Goal: Information Seeking & Learning: Learn about a topic

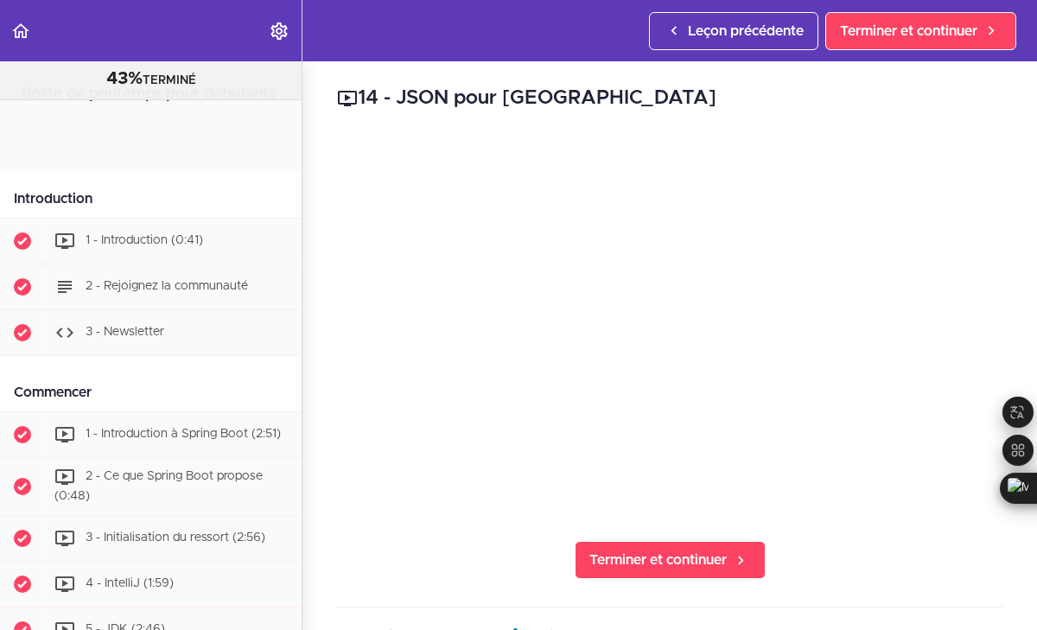
scroll to position [940, 0]
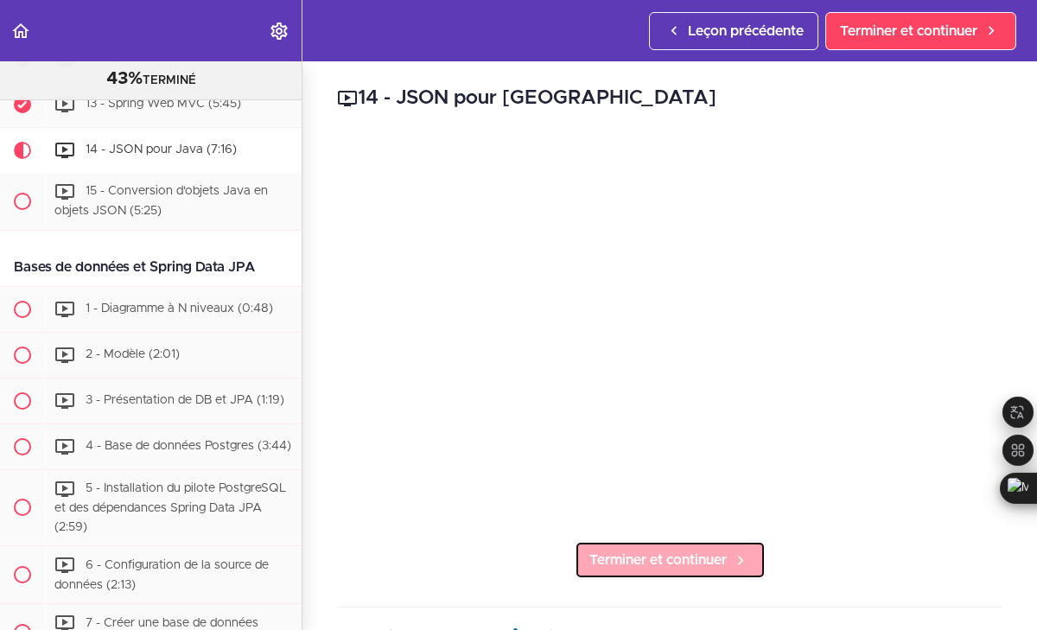
click at [655, 554] on font "Terminer et continuer" at bounding box center [657, 560] width 137 height 14
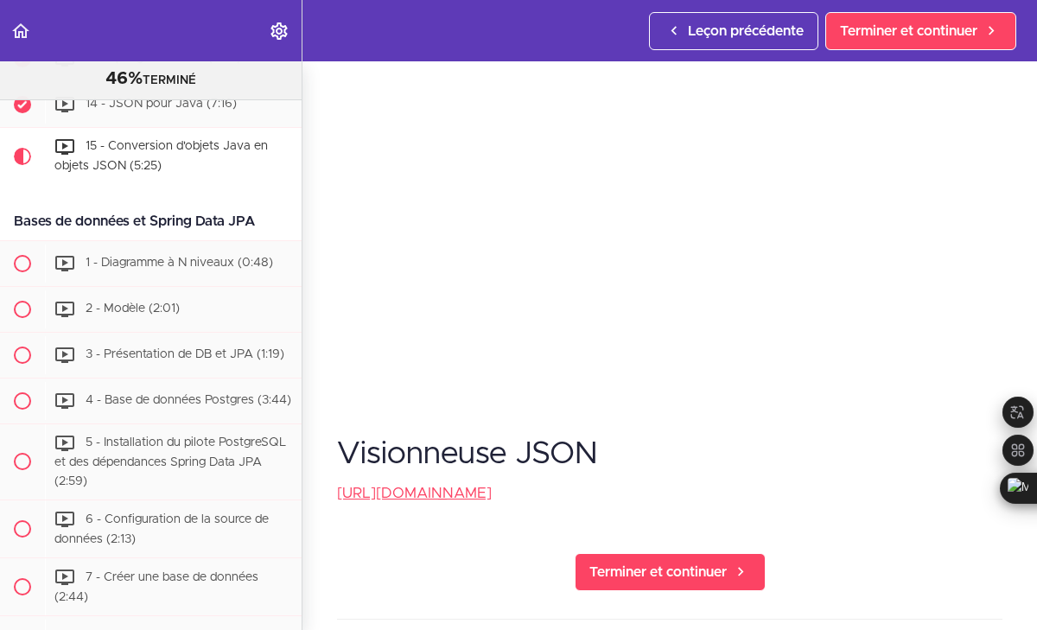
scroll to position [123, 0]
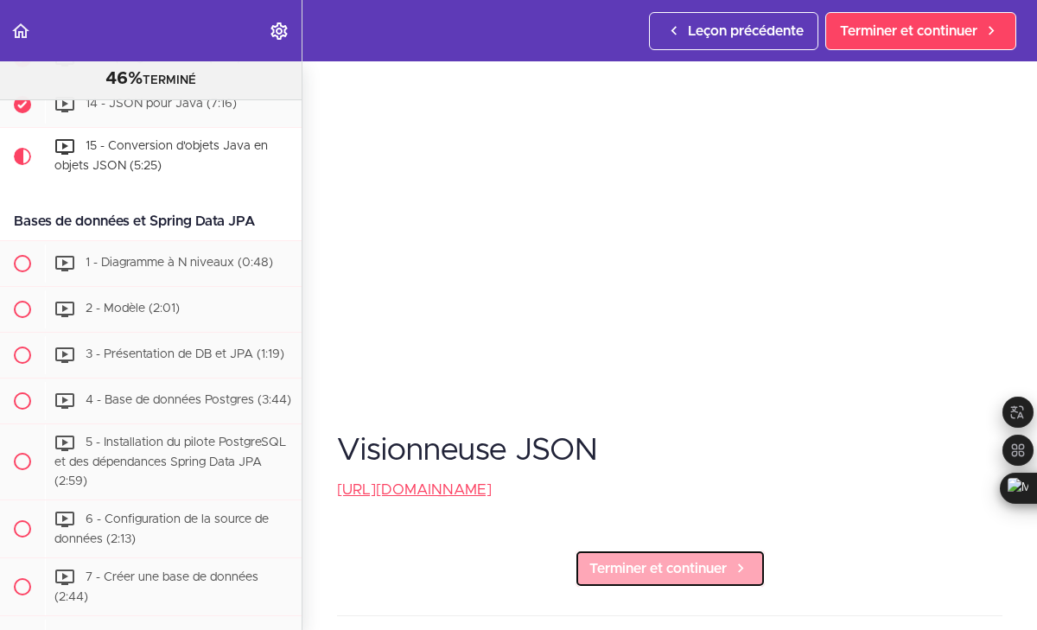
click at [687, 562] on font "Terminer et continuer" at bounding box center [657, 569] width 137 height 14
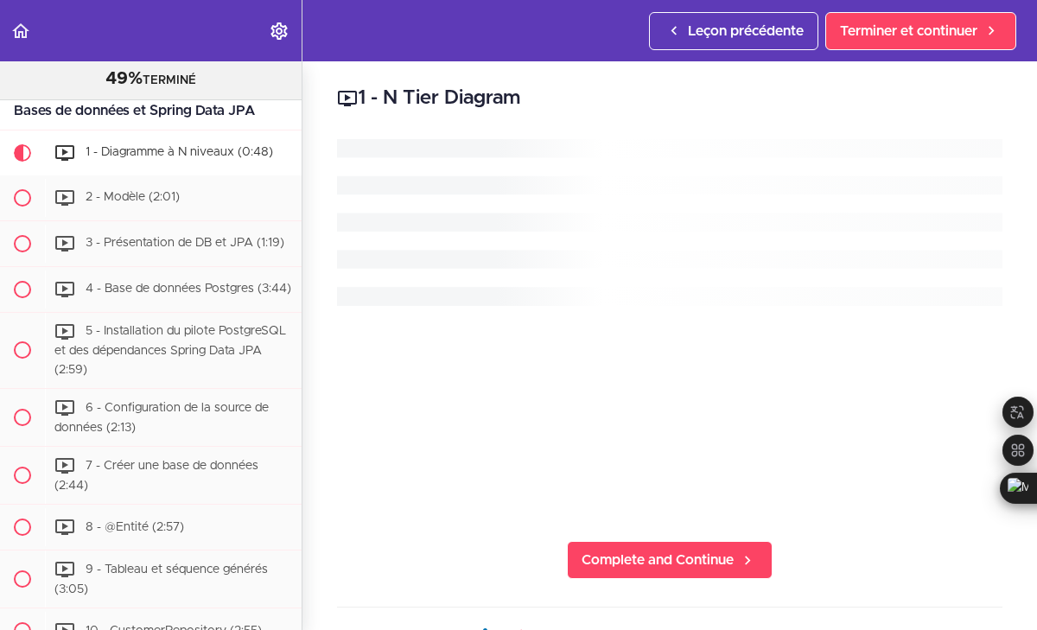
scroll to position [1100, 0]
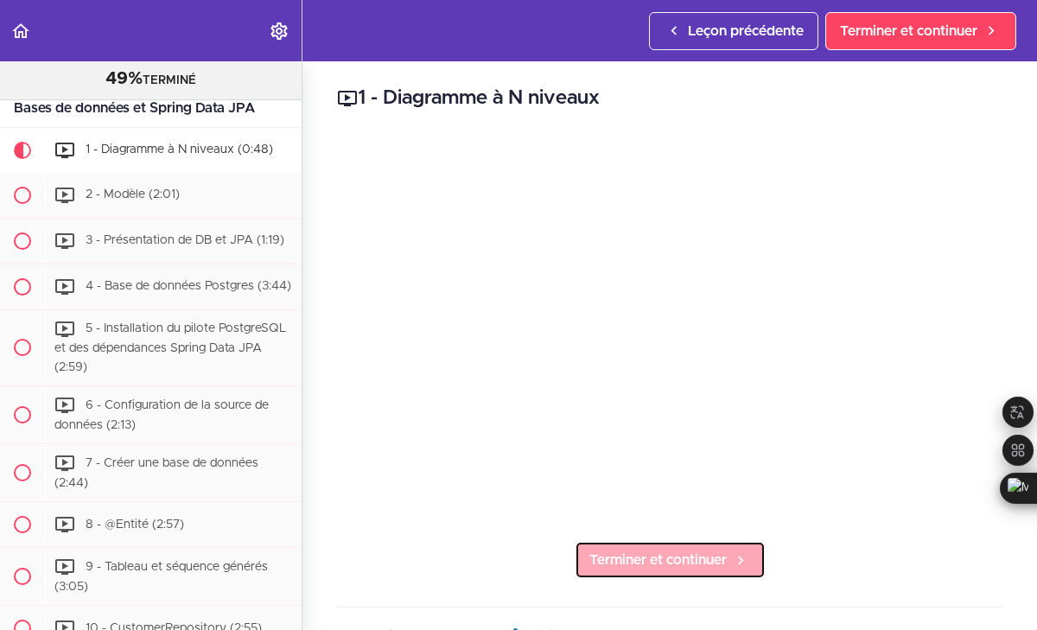
click at [676, 565] on font "Terminer et continuer" at bounding box center [657, 560] width 137 height 14
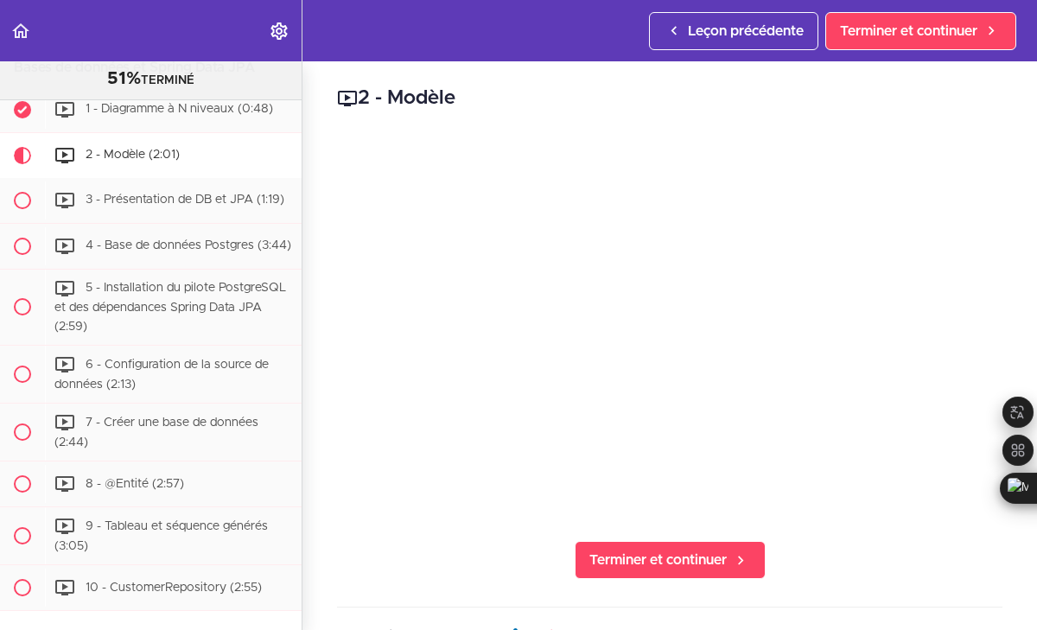
scroll to position [1146, 0]
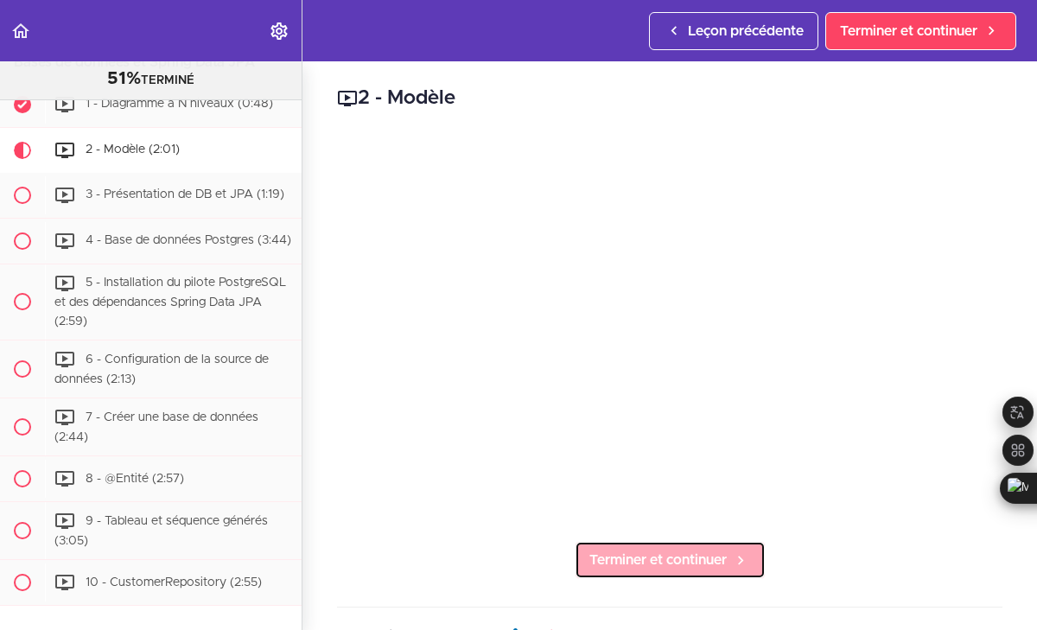
click at [683, 571] on link "Terminer et continuer" at bounding box center [670, 560] width 191 height 38
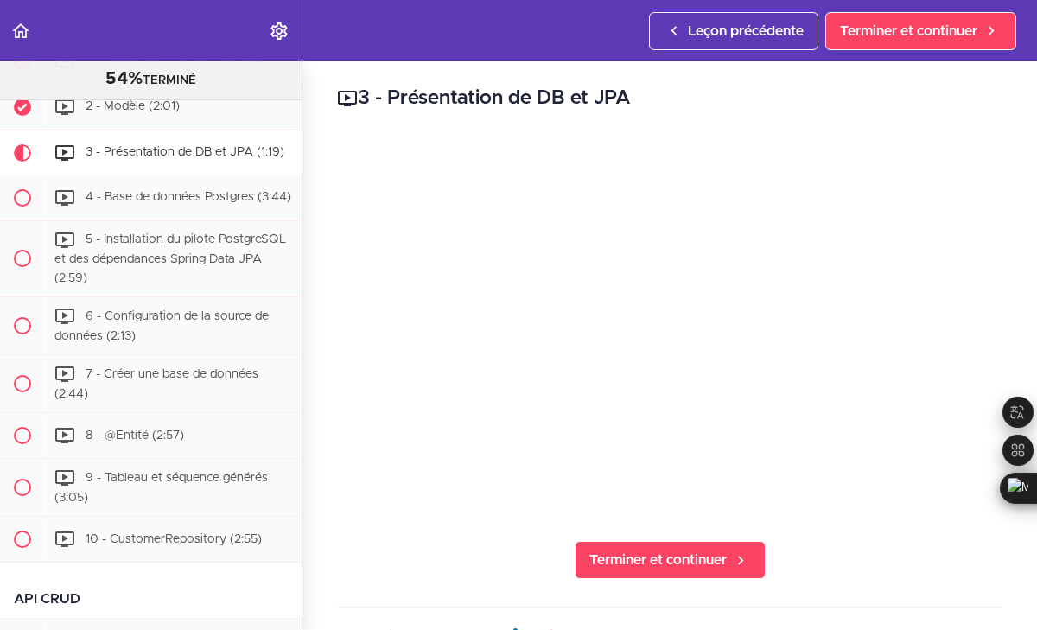
scroll to position [1192, 0]
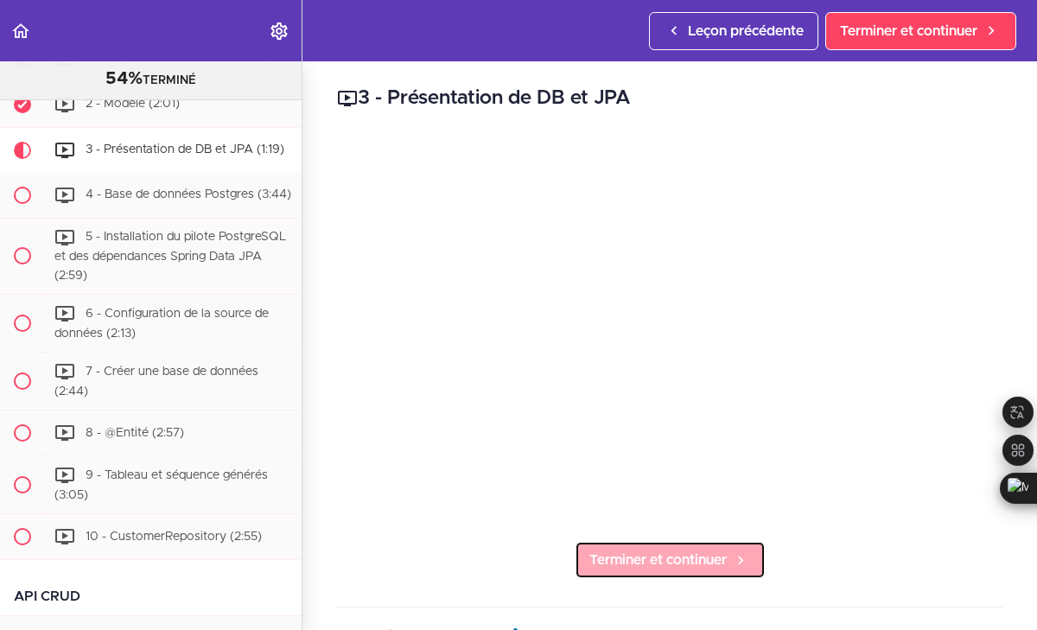
click at [634, 547] on link "Terminer et continuer" at bounding box center [670, 560] width 191 height 38
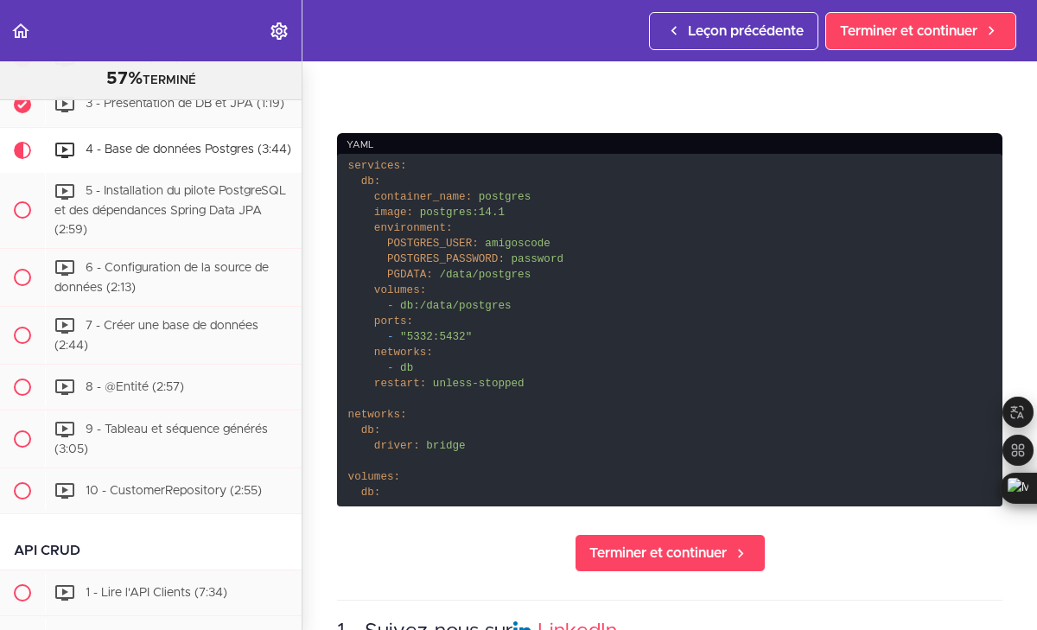
scroll to position [408, 0]
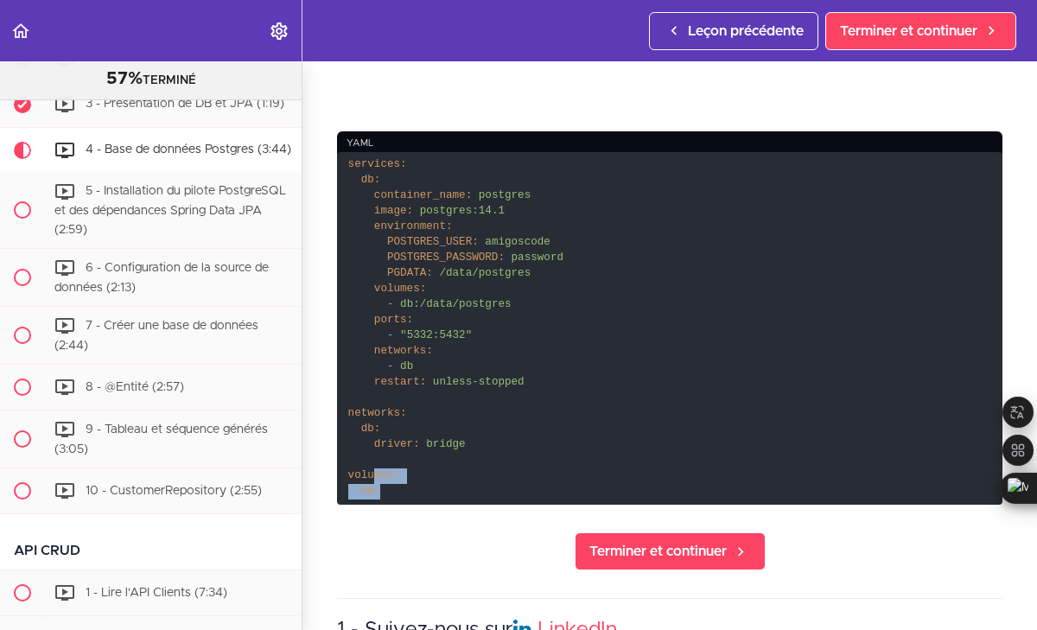
drag, startPoint x: 379, startPoint y: 492, endPoint x: 374, endPoint y: 475, distance: 18.0
click at [374, 475] on code "services: db: container_name: postgres image: postgres:14.1 environment: POSTGR…" at bounding box center [669, 328] width 665 height 353
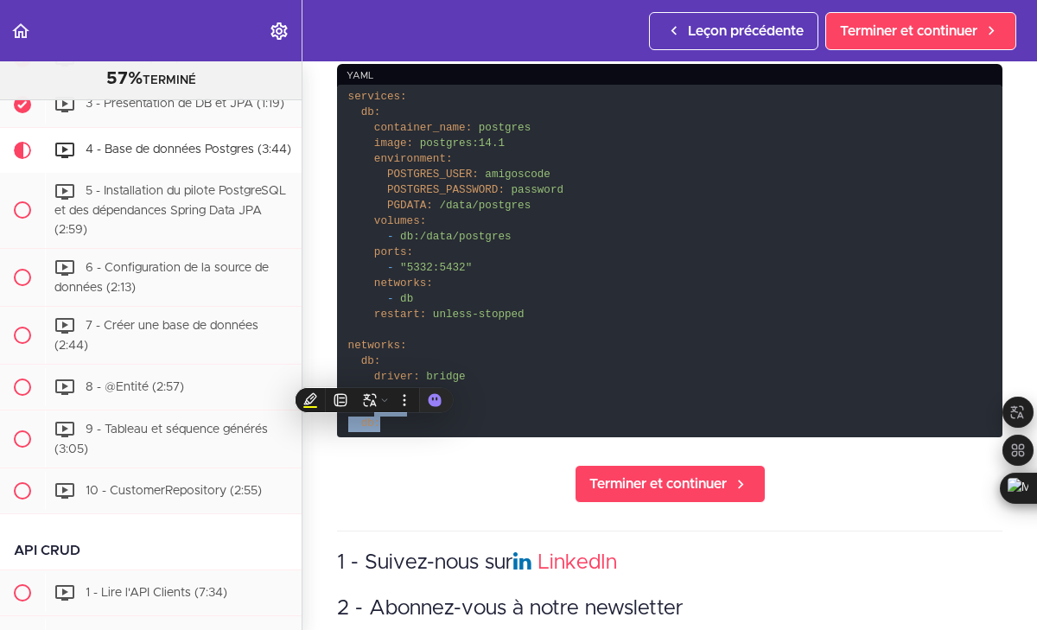
scroll to position [476, 0]
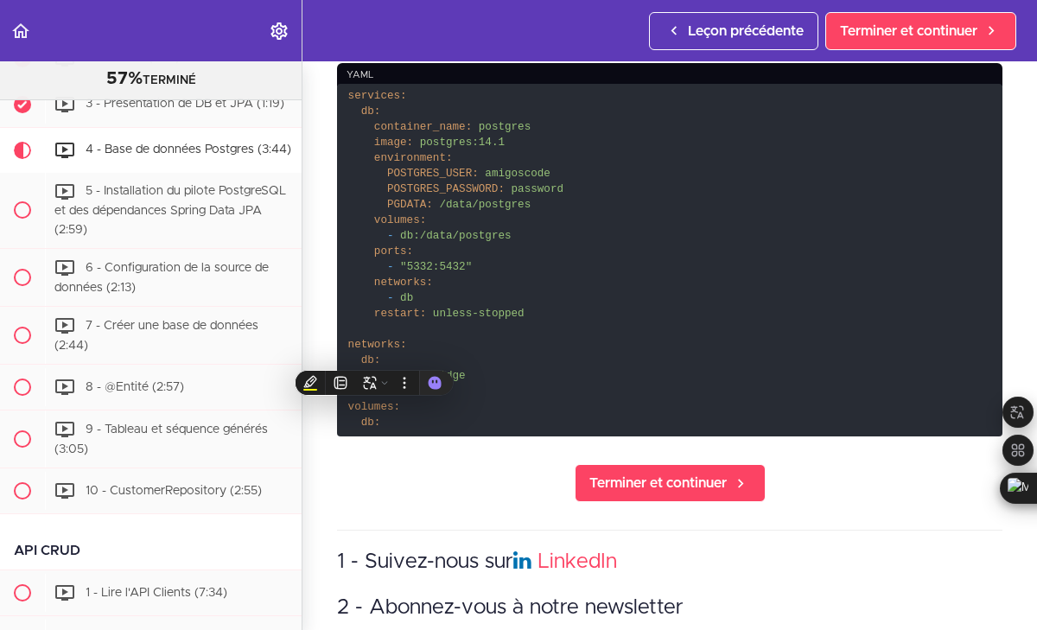
click at [507, 348] on code "services: db: container_name: postgres image: postgres:14.1 environment: POSTGR…" at bounding box center [669, 260] width 665 height 353
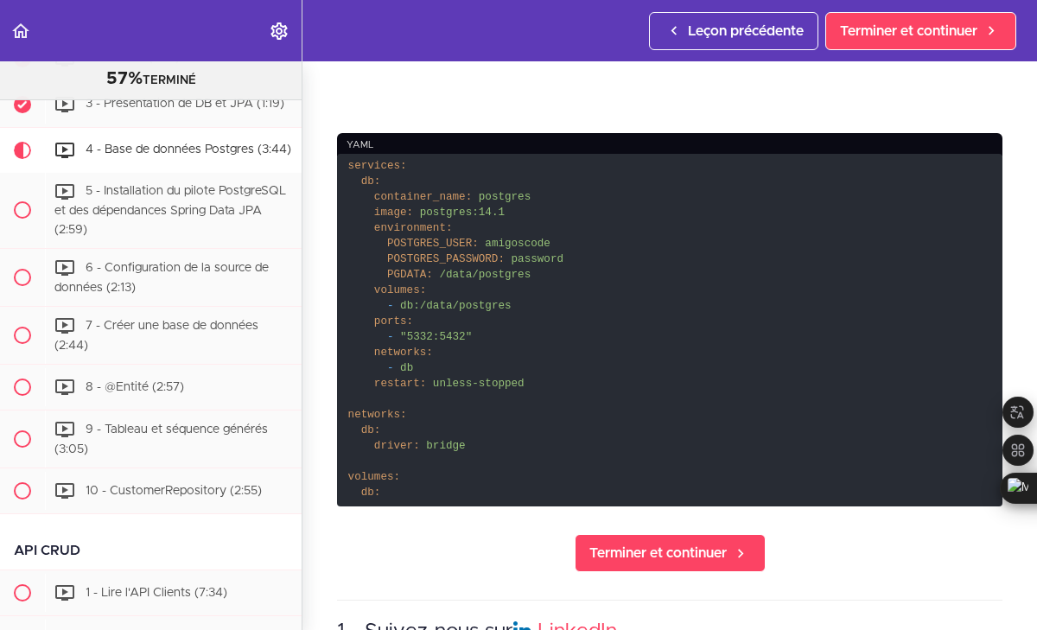
scroll to position [399, 0]
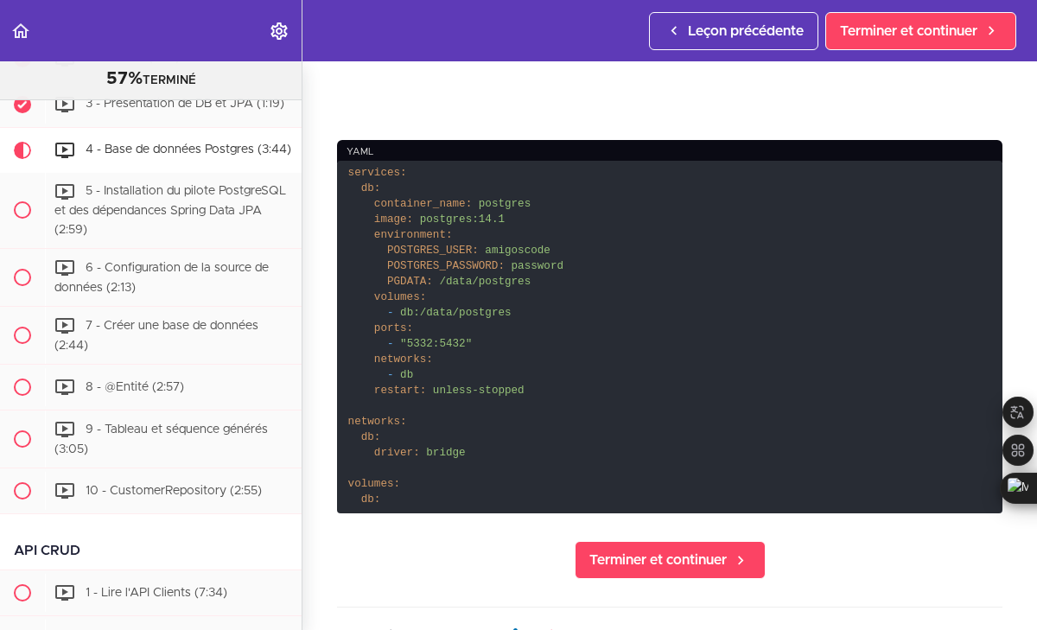
click at [524, 387] on span "unless-stopped" at bounding box center [479, 390] width 92 height 12
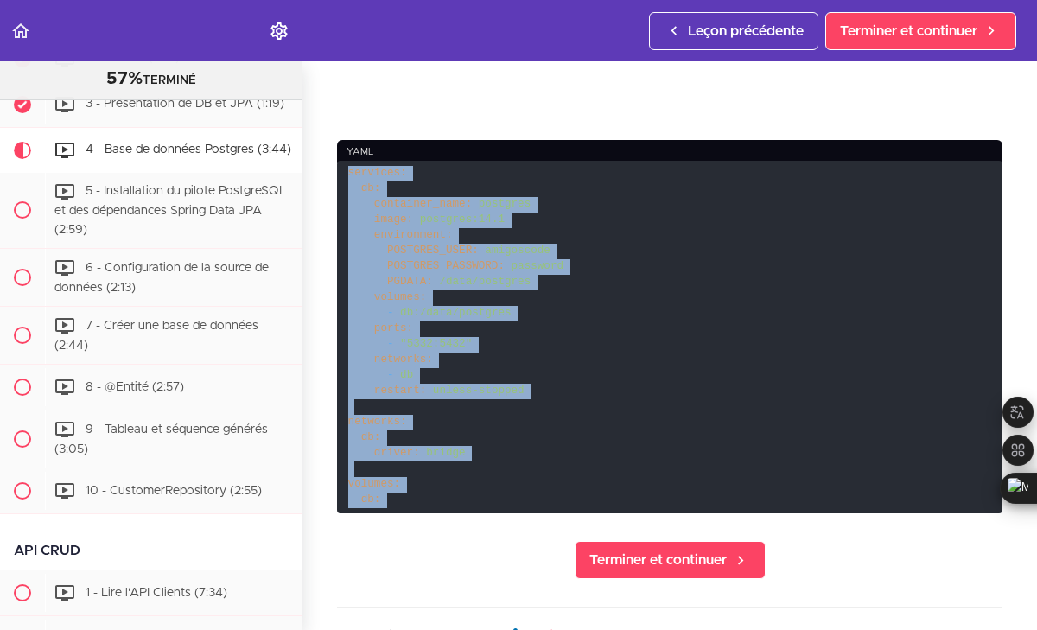
drag, startPoint x: 351, startPoint y: 173, endPoint x: 486, endPoint y: 552, distance: 402.5
click at [486, 552] on section "Botte de printemps pour débutants 57% TERMINÉ Introduction 1 - Introduction (0:…" at bounding box center [518, 345] width 1037 height 569
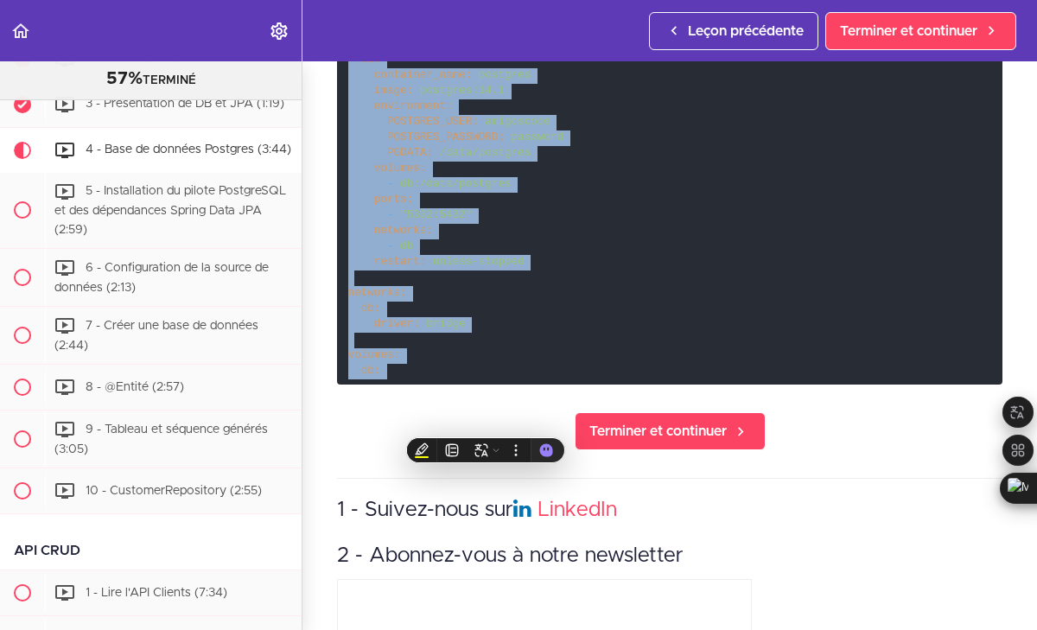
scroll to position [529, 0]
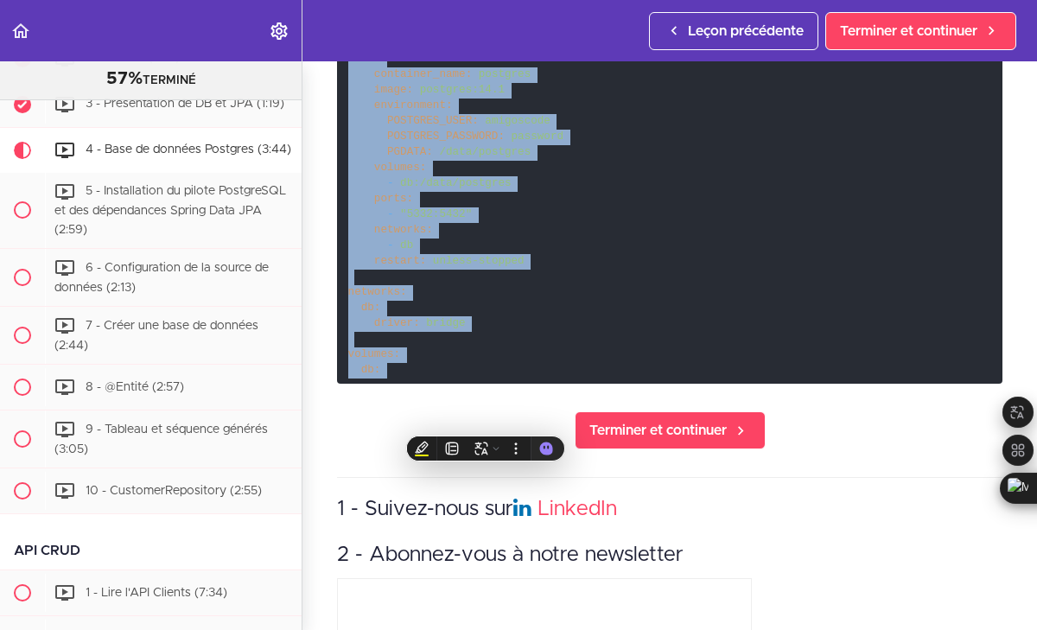
click at [537, 307] on code "services: db: container_name: postgres image: postgres:14.1 environment: POSTGR…" at bounding box center [669, 207] width 665 height 353
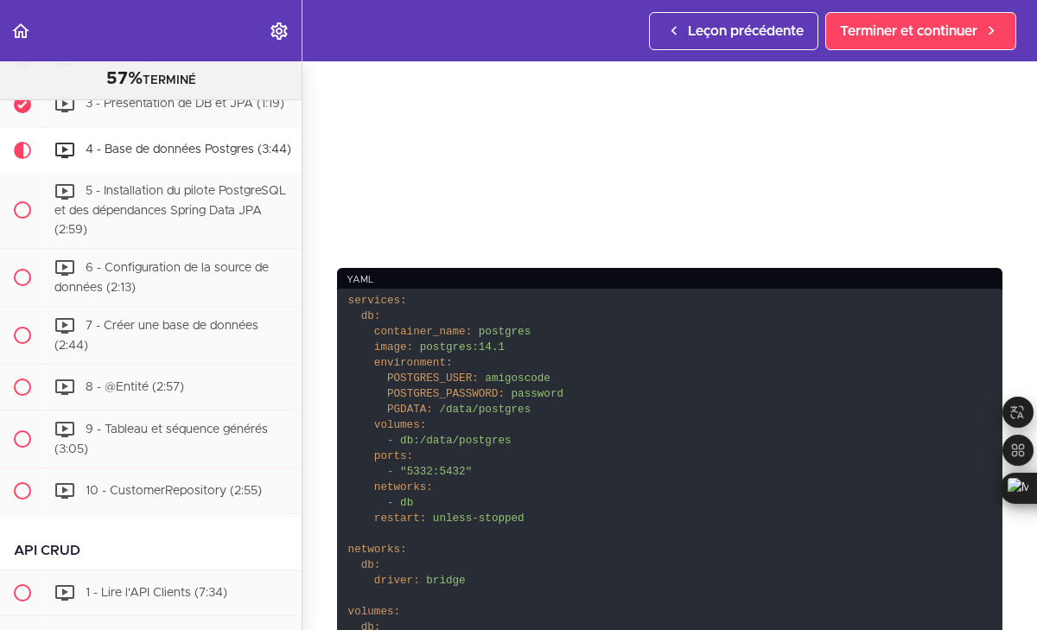
scroll to position [302, 0]
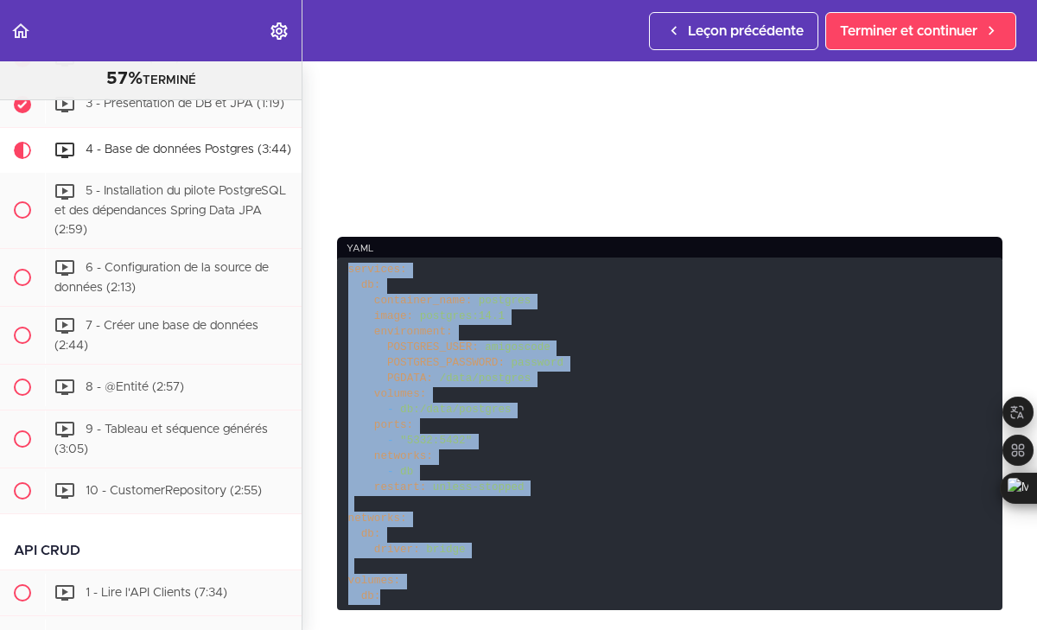
drag, startPoint x: 379, startPoint y: 597, endPoint x: 347, endPoint y: 271, distance: 327.3
click at [347, 271] on code "services: db: container_name: postgres image: postgres:14.1 environment: POSTGR…" at bounding box center [669, 433] width 665 height 353
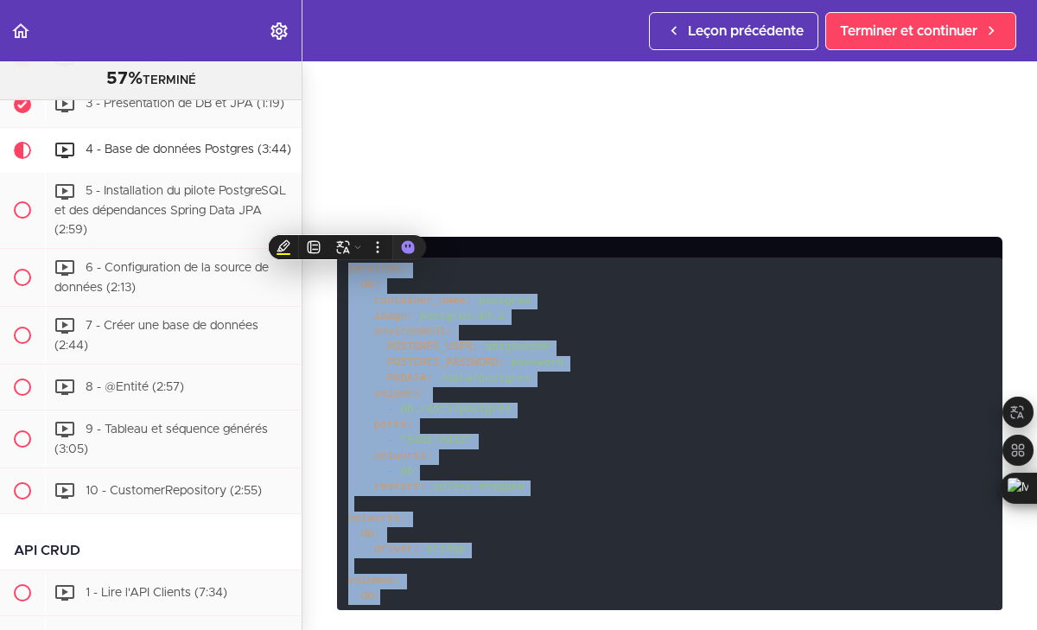
copy code "services: db: container_name: postgres image: postgres:14.1 environment: POSTGR…"
click at [707, 372] on code "services: db: container_name: postgres image: postgres:14.1 environment: POSTGR…" at bounding box center [669, 433] width 665 height 353
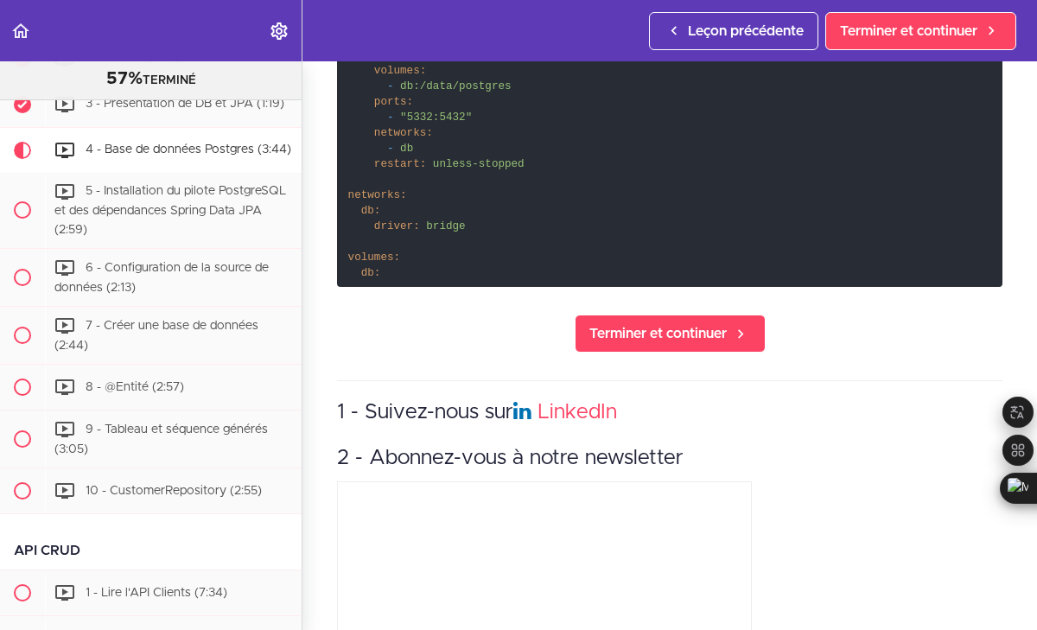
scroll to position [643, 0]
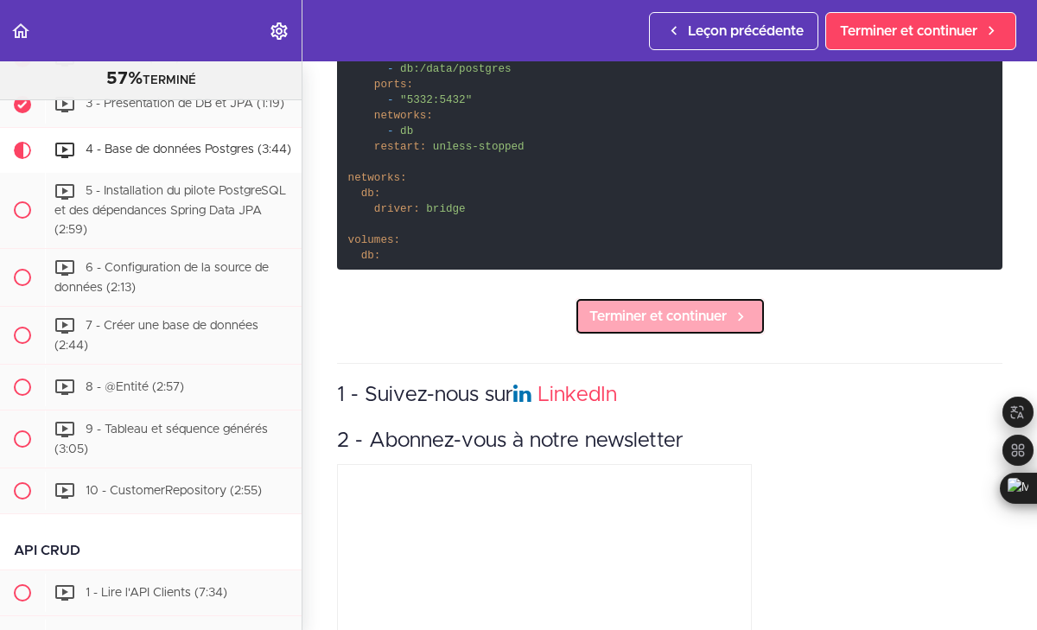
click at [657, 327] on link "Terminer et continuer" at bounding box center [670, 316] width 191 height 38
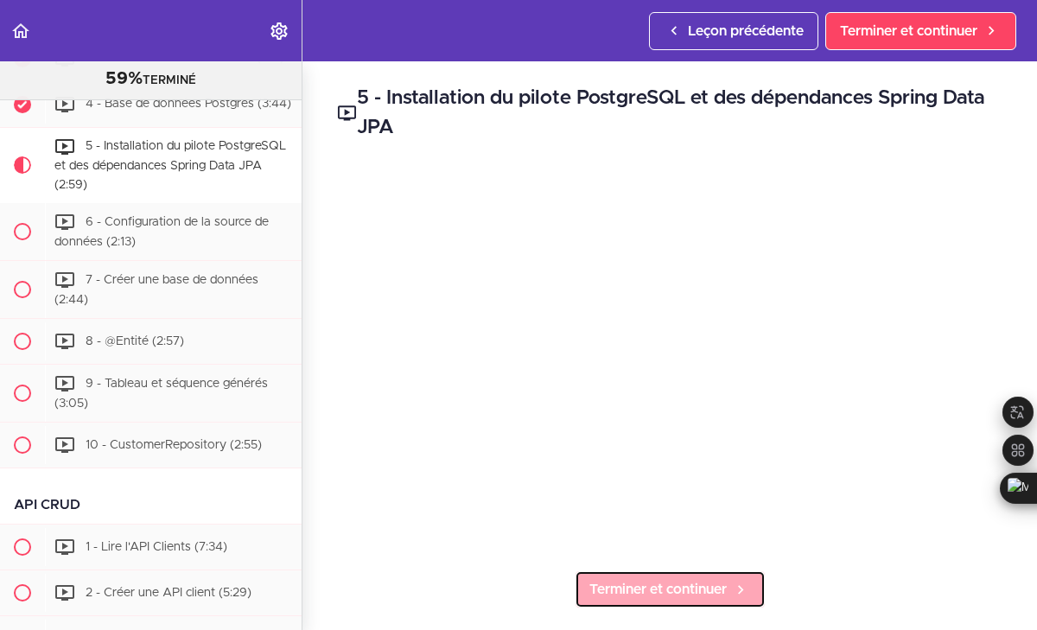
click at [679, 601] on link "Terminer et continuer" at bounding box center [670, 589] width 191 height 38
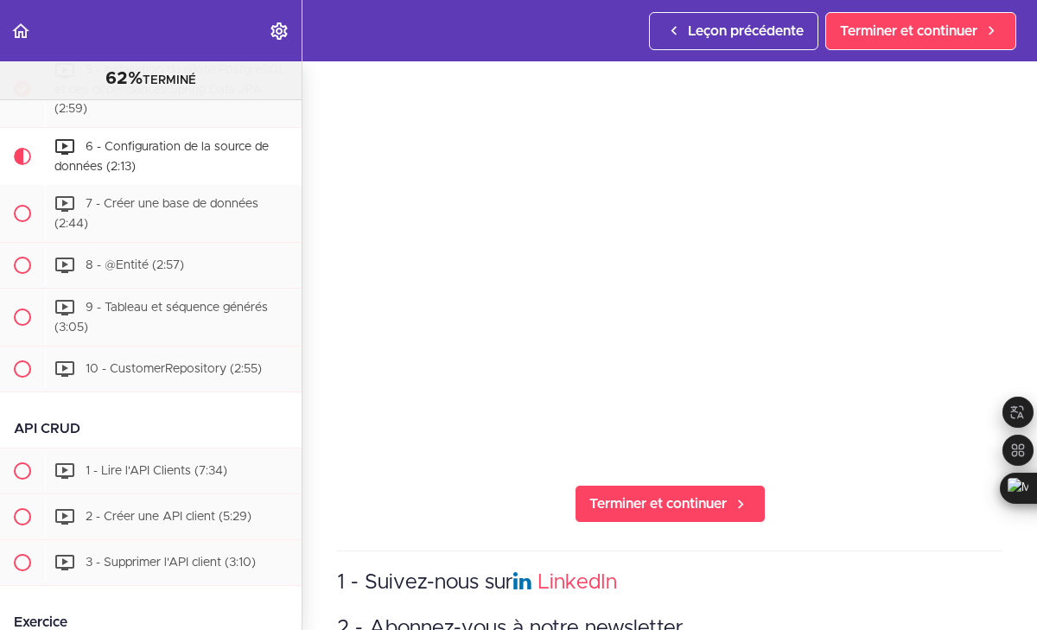
scroll to position [53, 0]
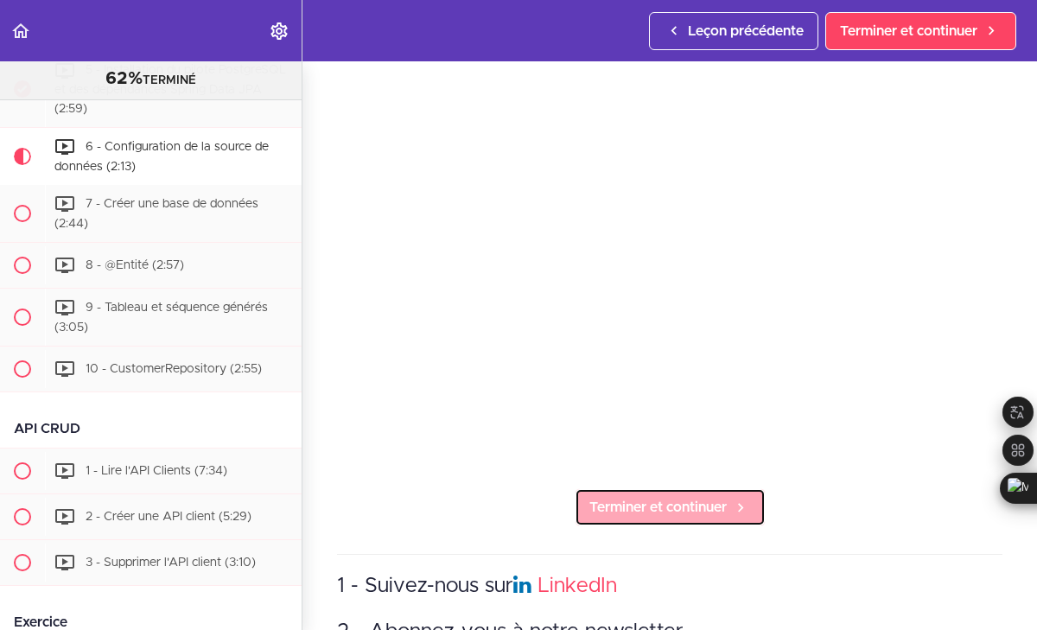
click at [661, 515] on span "Terminer et continuer" at bounding box center [657, 507] width 137 height 21
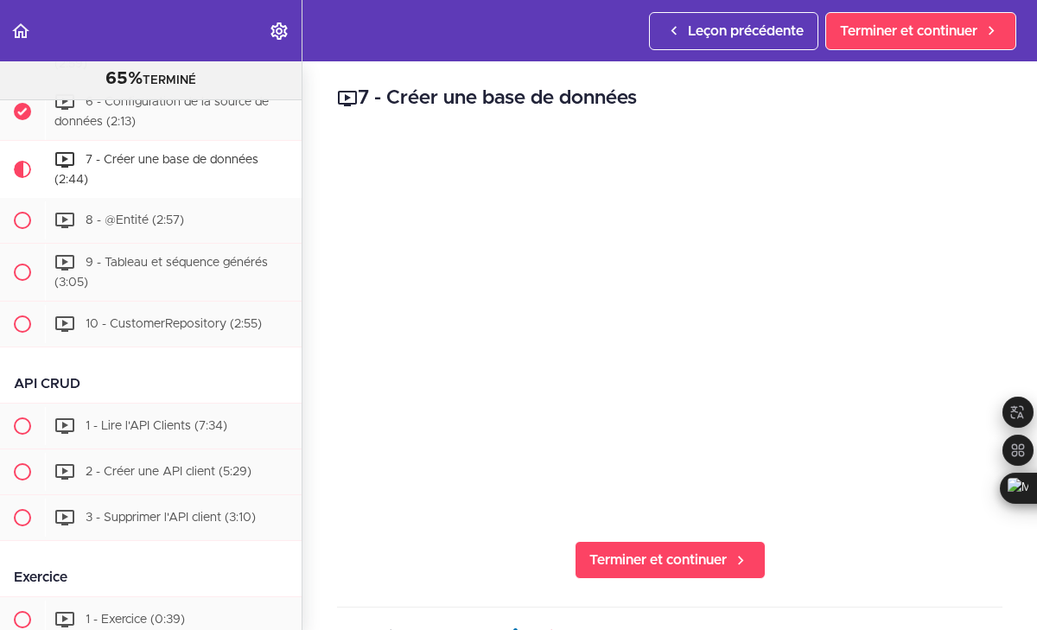
scroll to position [1416, 0]
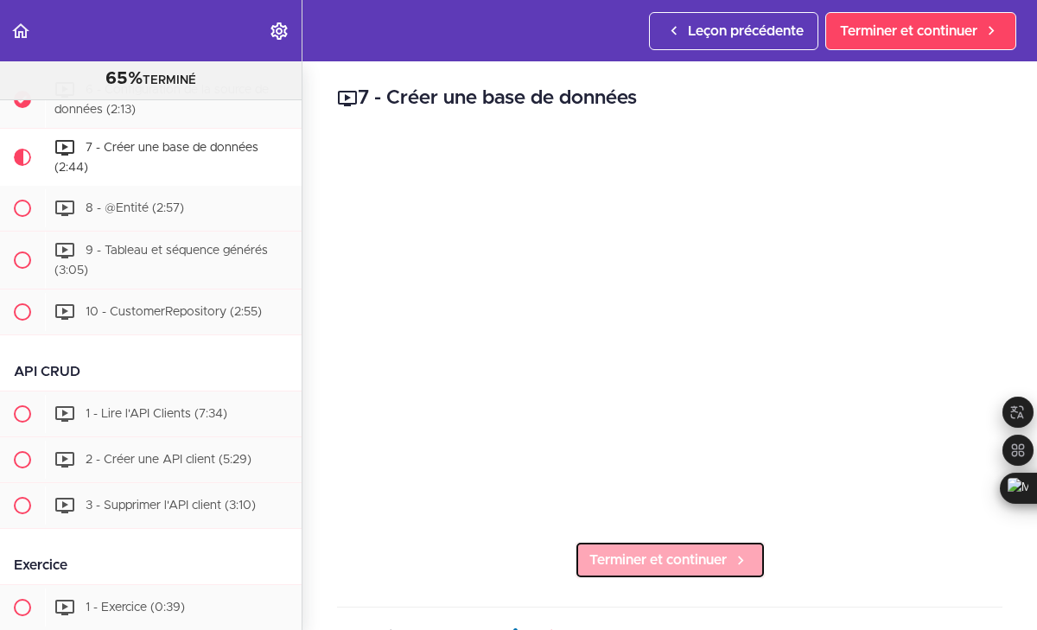
click at [681, 553] on font "Terminer et continuer" at bounding box center [657, 560] width 137 height 14
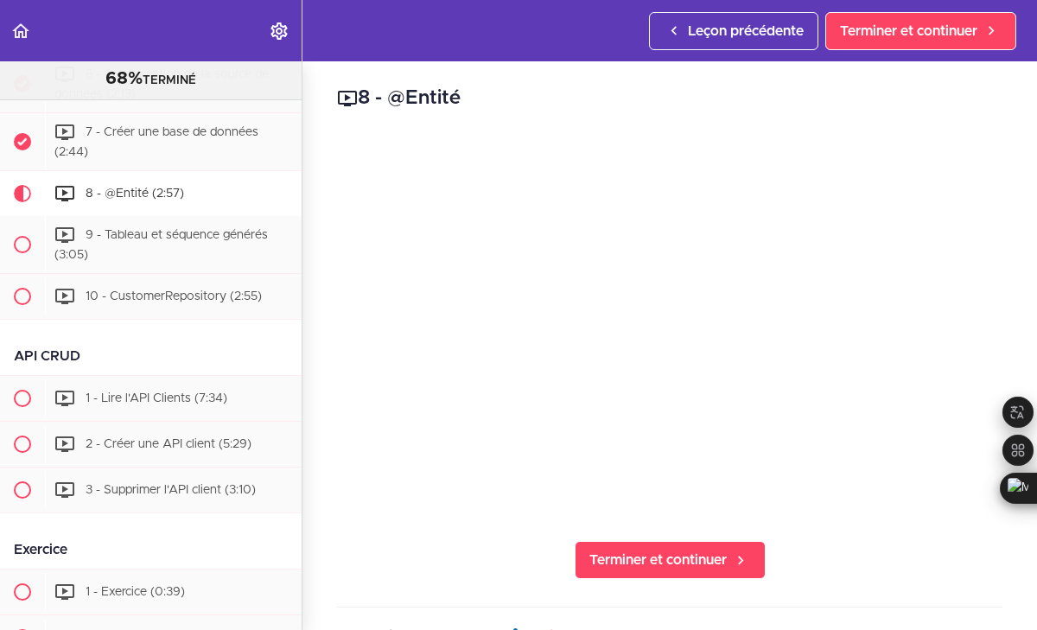
scroll to position [1474, 0]
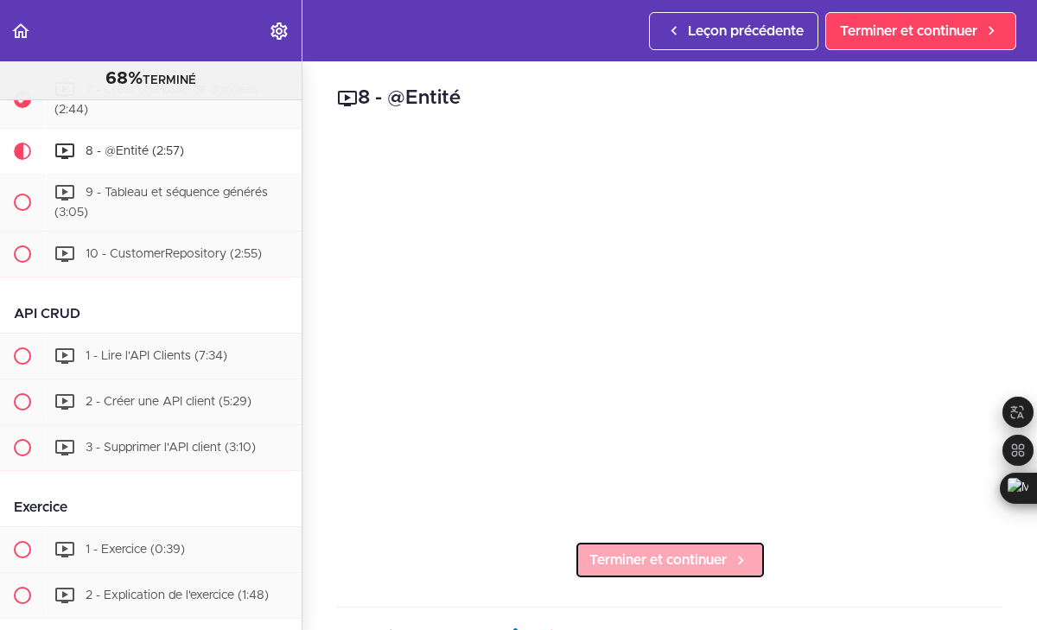
click at [645, 561] on font "Terminer et continuer" at bounding box center [657, 560] width 137 height 14
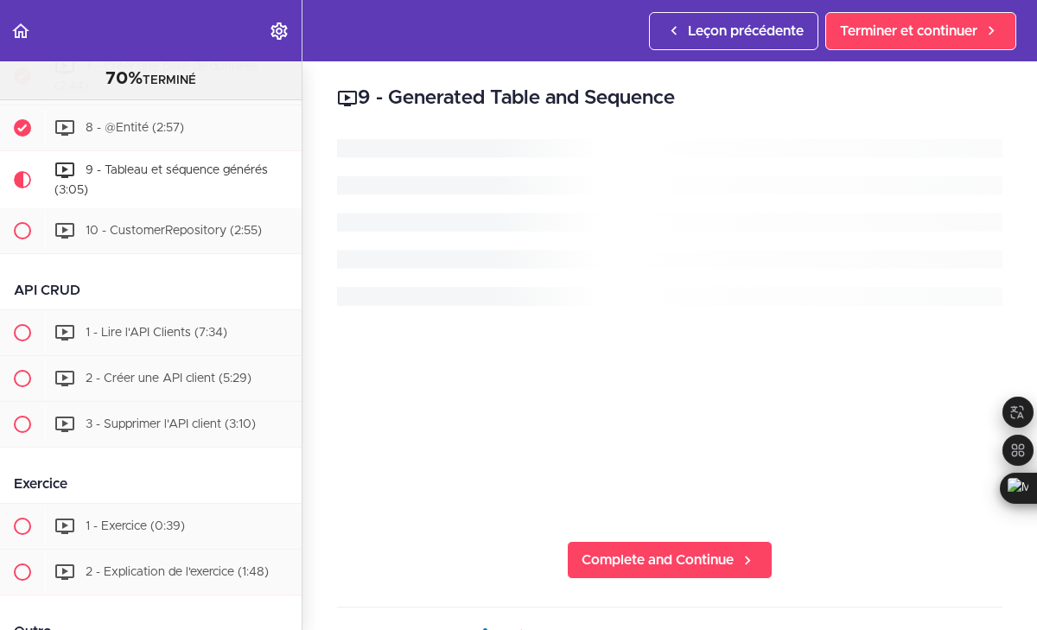
scroll to position [1520, 0]
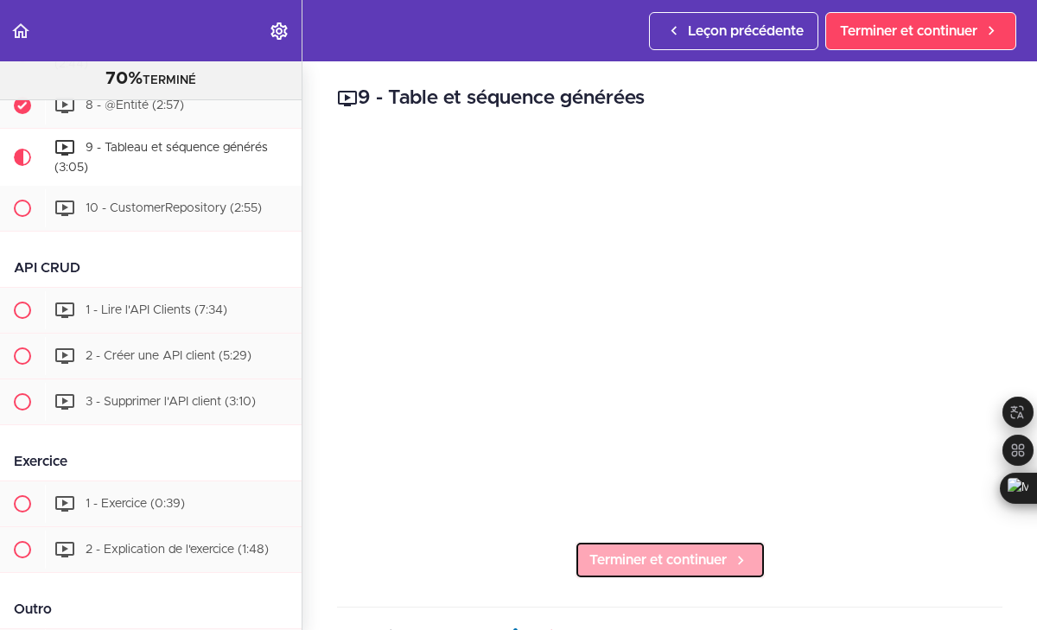
click at [637, 558] on font "Terminer et continuer" at bounding box center [657, 560] width 137 height 14
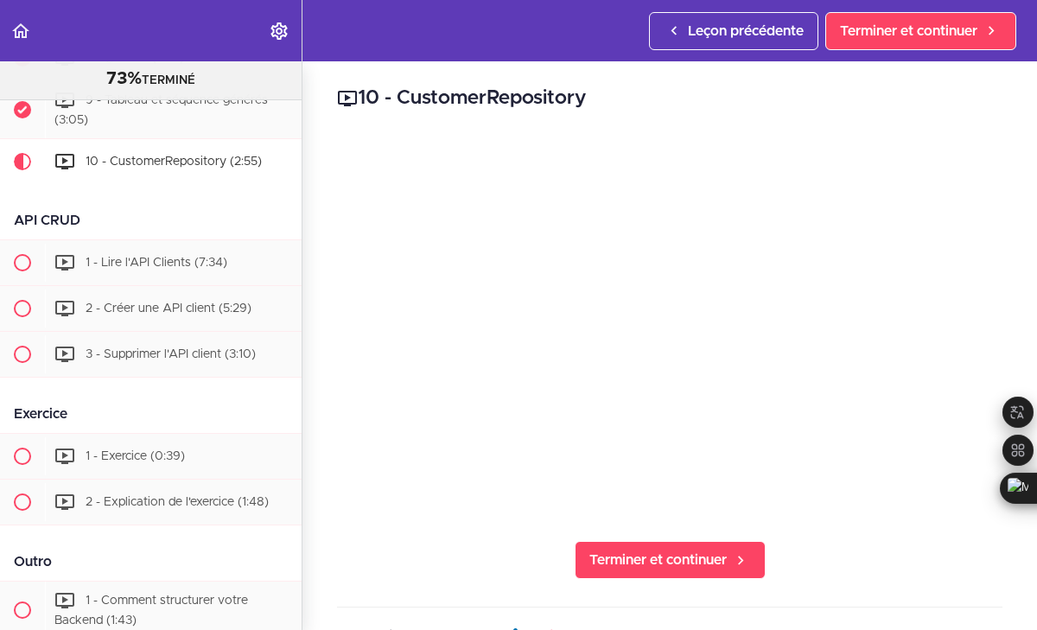
scroll to position [1578, 0]
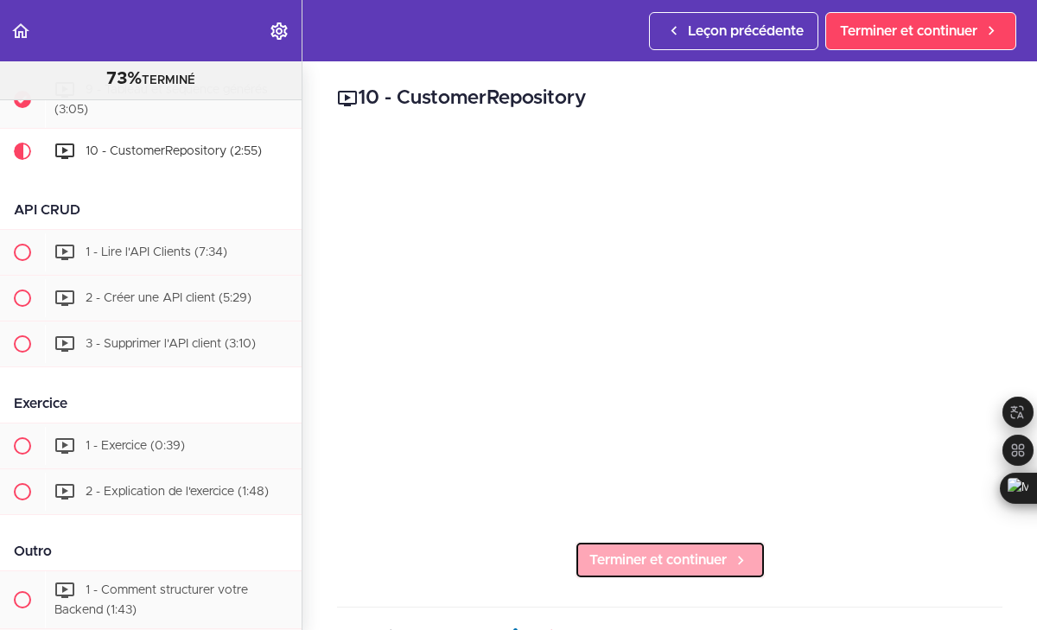
click at [651, 559] on font "Terminer et continuer" at bounding box center [657, 560] width 137 height 14
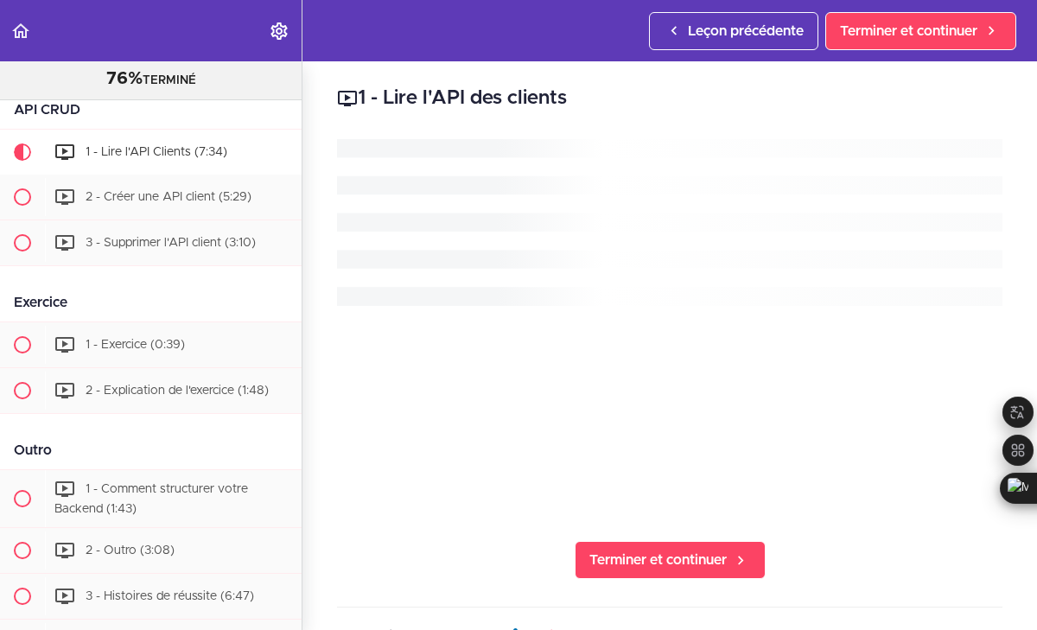
scroll to position [1680, 0]
